Goal: Transaction & Acquisition: Book appointment/travel/reservation

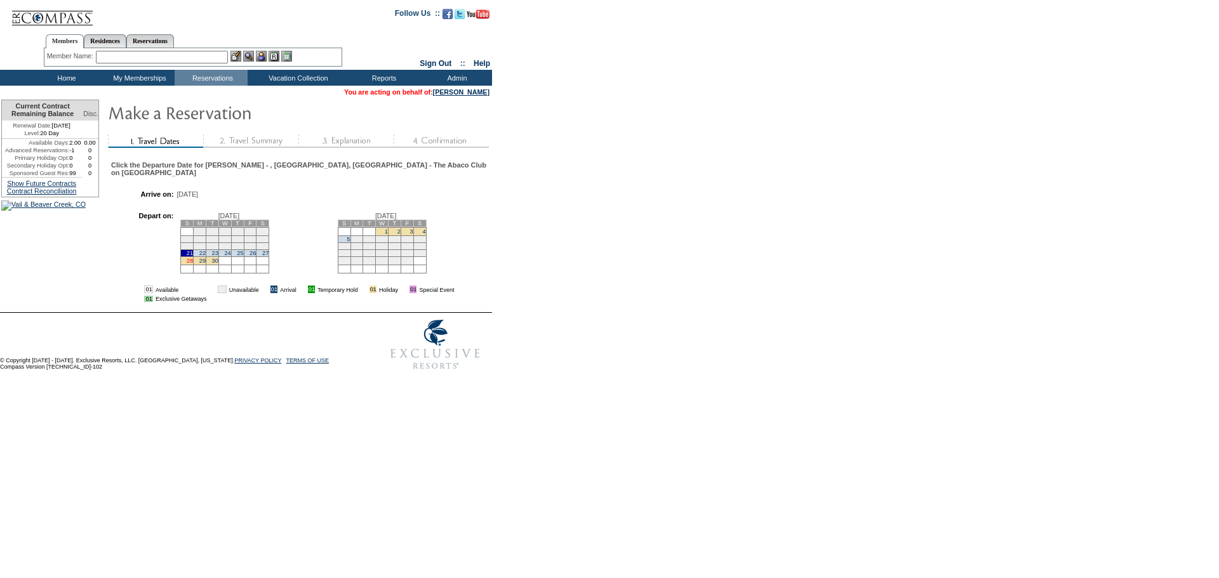
click at [193, 262] on link "28" at bounding box center [190, 261] width 6 height 6
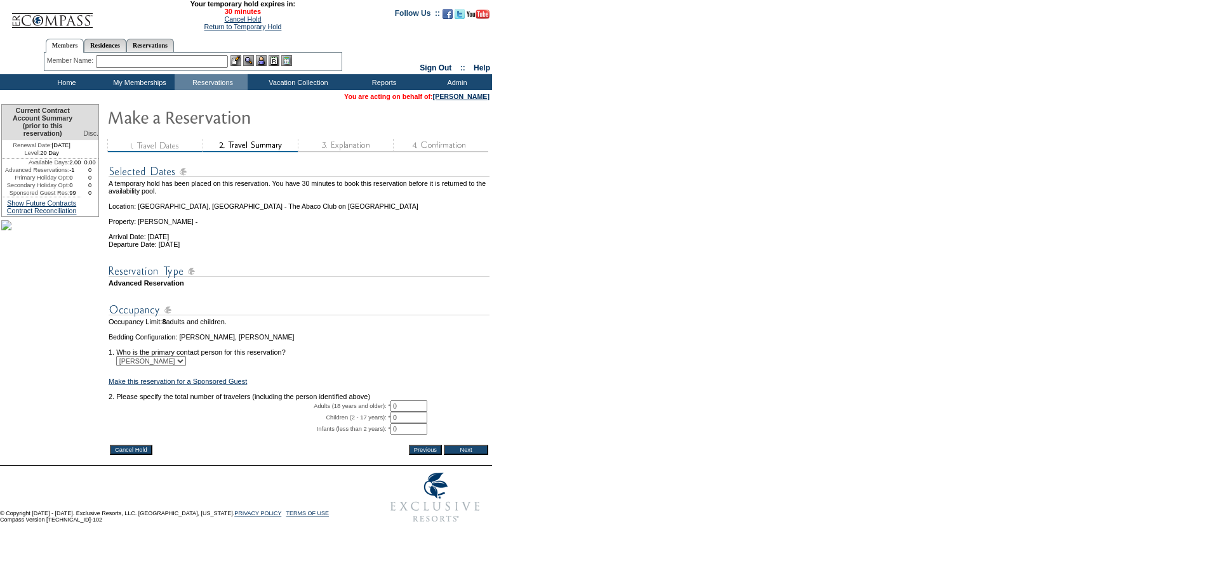
drag, startPoint x: 406, startPoint y: 422, endPoint x: 360, endPoint y: 424, distance: 45.8
click at [360, 412] on tr "Adults (18 years and older): * 0 * *" at bounding box center [299, 406] width 381 height 11
type input "2"
click at [481, 455] on input "Next" at bounding box center [466, 450] width 44 height 10
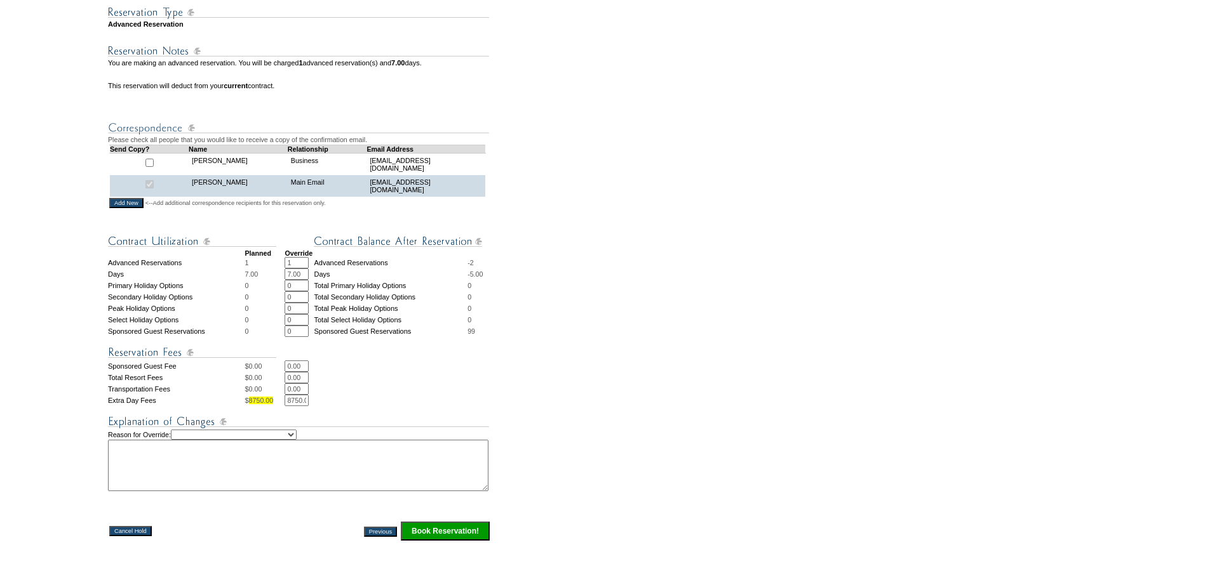
scroll to position [381, 0]
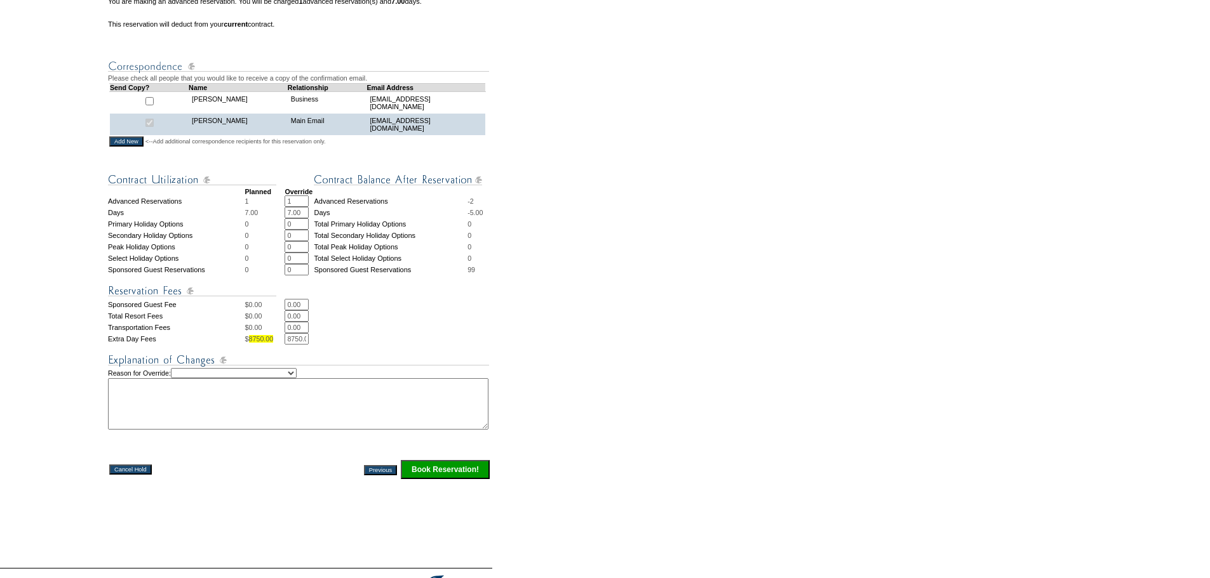
click at [297, 378] on select "Creating Continuous Stay Days Rebooked After Cancellation Editing Occupant Expe…" at bounding box center [234, 373] width 126 height 10
select select "1042"
click at [184, 378] on select "Creating Continuous Stay Days Rebooked After Cancellation Editing Occupant Expe…" at bounding box center [234, 373] width 126 height 10
click at [184, 422] on textarea at bounding box center [298, 403] width 380 height 51
type textarea "MB"
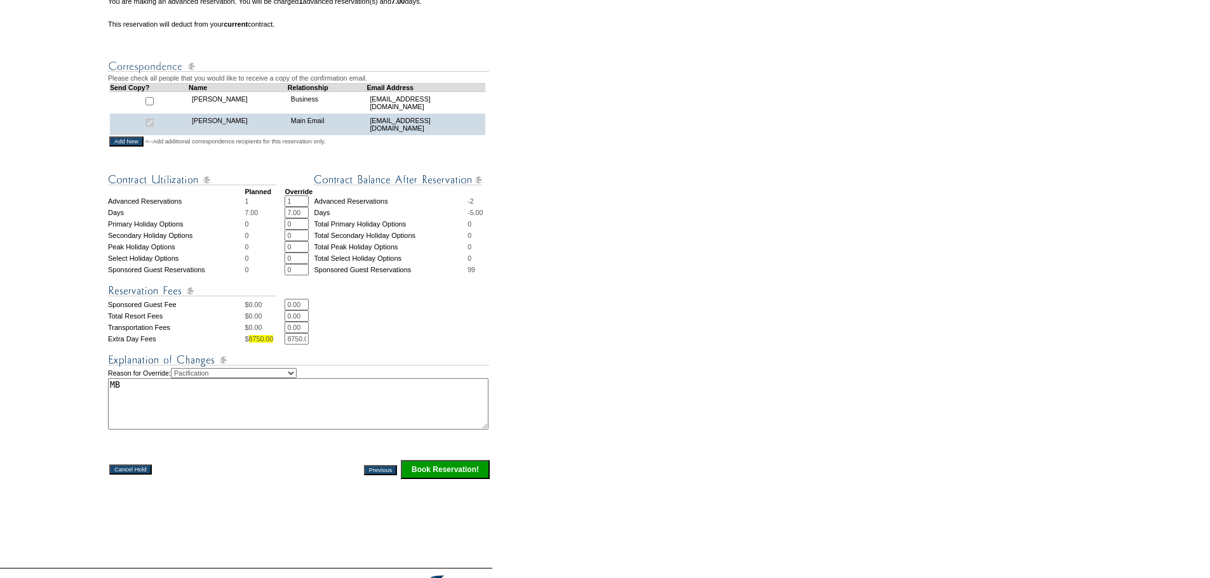
click at [438, 479] on input "Book Reservation!" at bounding box center [445, 469] width 89 height 19
